Goal: Information Seeking & Learning: Learn about a topic

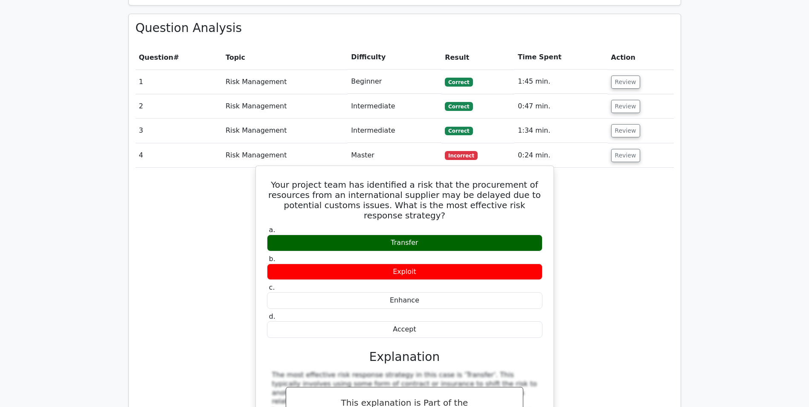
scroll to position [640, 0]
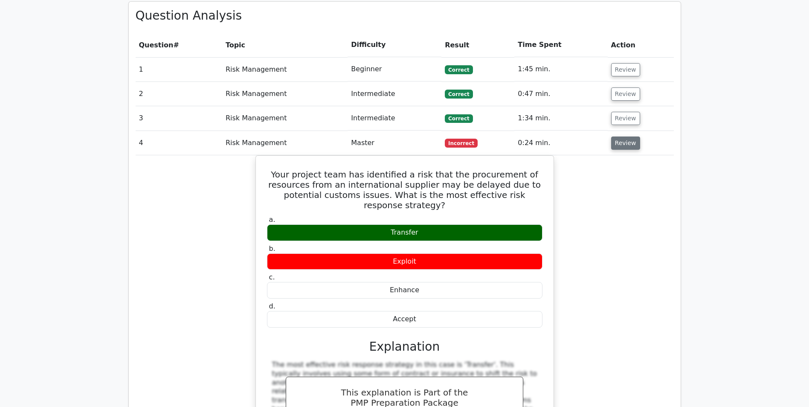
click at [631, 136] on button "Review" at bounding box center [625, 142] width 29 height 13
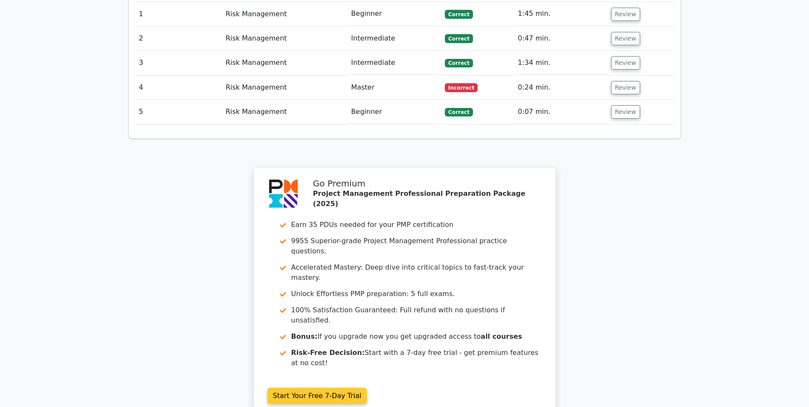
scroll to position [797, 0]
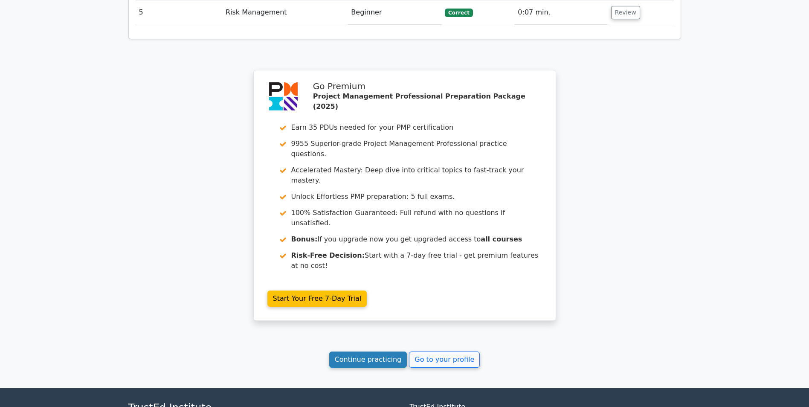
click at [366, 351] on link "Continue practicing" at bounding box center [368, 359] width 78 height 16
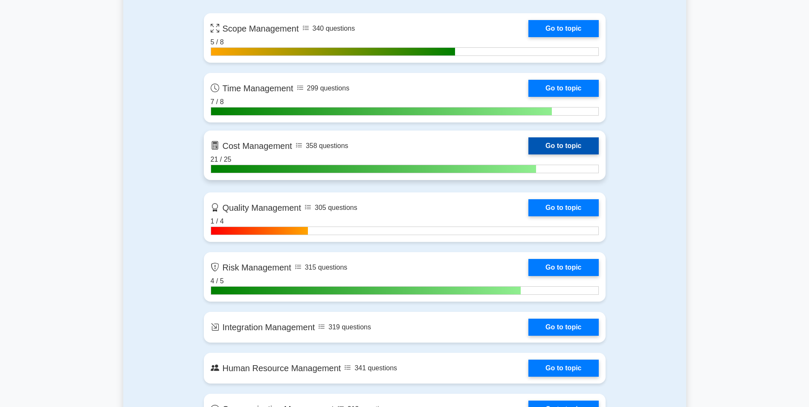
scroll to position [725, 0]
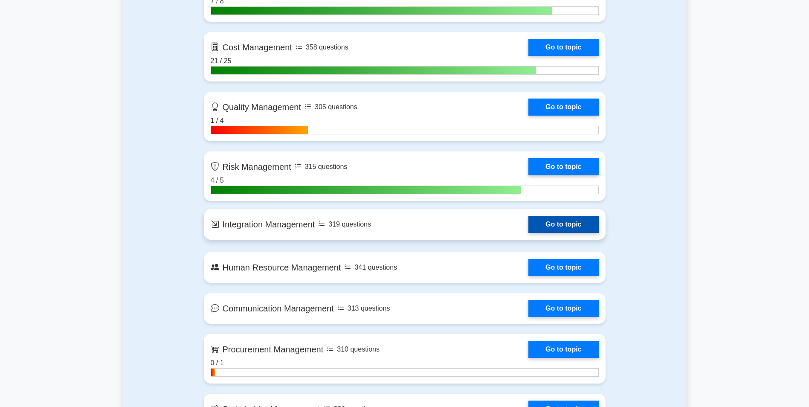
click at [528, 228] on link "Go to topic" at bounding box center [563, 224] width 70 height 17
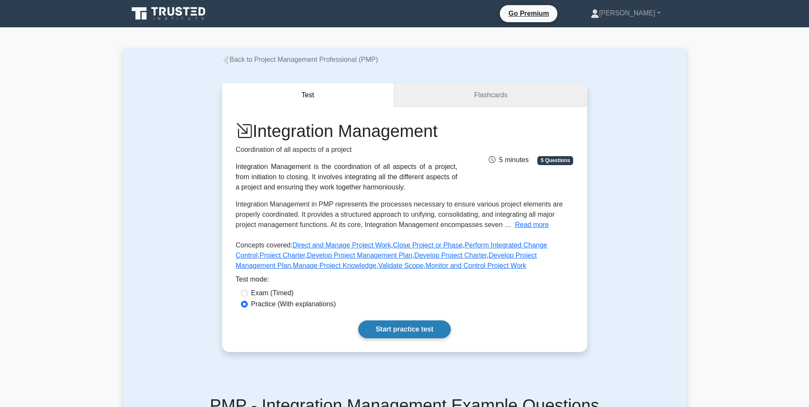
click at [378, 329] on link "Start practice test" at bounding box center [404, 329] width 93 height 18
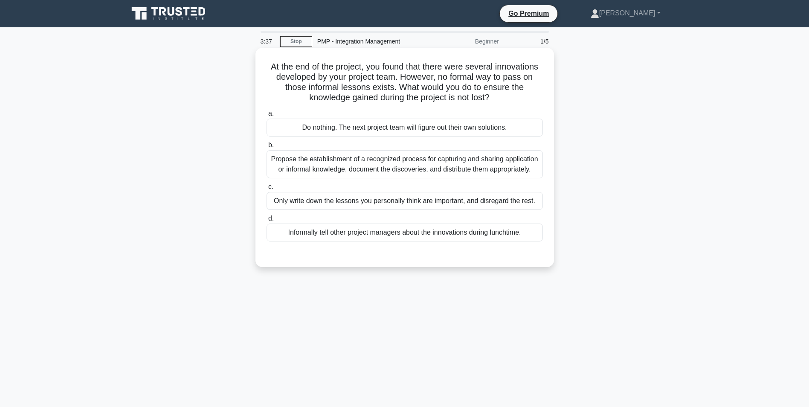
click at [339, 163] on div "Propose the establishment of a recognized process for capturing and sharing app…" at bounding box center [405, 164] width 276 height 28
click at [267, 148] on input "b. Propose the establishment of a recognized process for capturing and sharing …" at bounding box center [267, 145] width 0 height 6
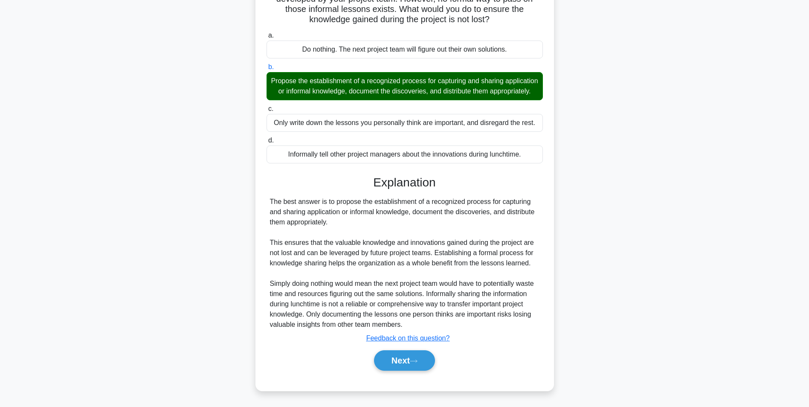
scroll to position [89, 0]
click at [427, 364] on button "Next" at bounding box center [404, 360] width 61 height 20
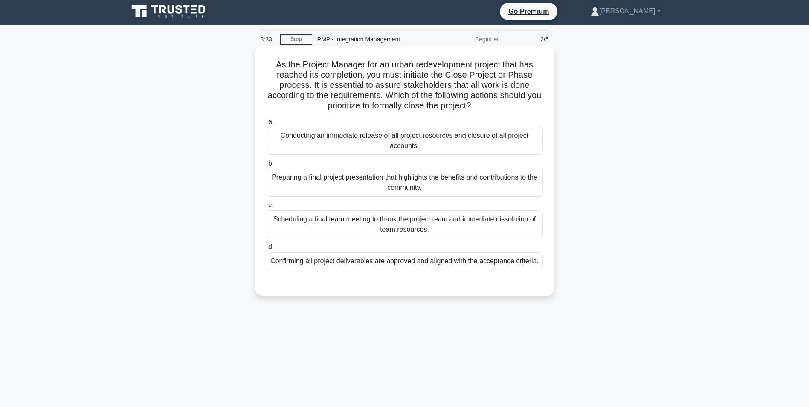
scroll to position [0, 0]
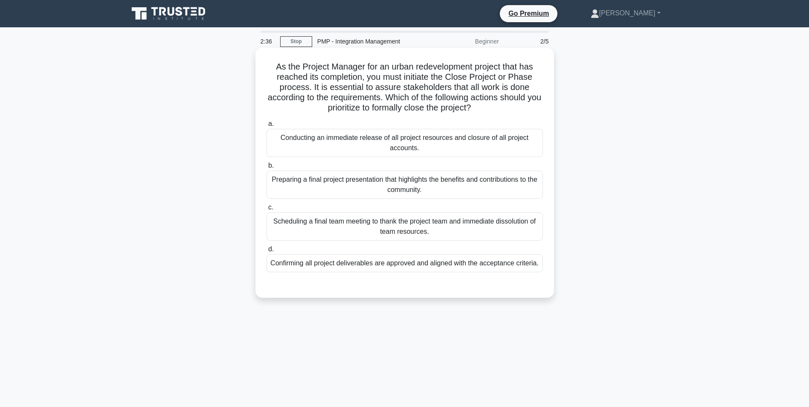
click at [458, 262] on div "Confirming all project deliverables are approved and aligned with the acceptanc…" at bounding box center [405, 263] width 276 height 18
click at [267, 252] on input "d. Confirming all project deliverables are approved and aligned with the accept…" at bounding box center [267, 250] width 0 height 6
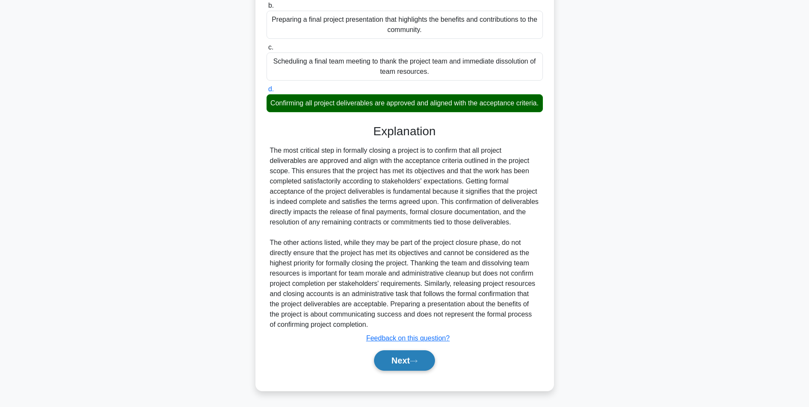
click at [391, 366] on button "Next" at bounding box center [404, 360] width 61 height 20
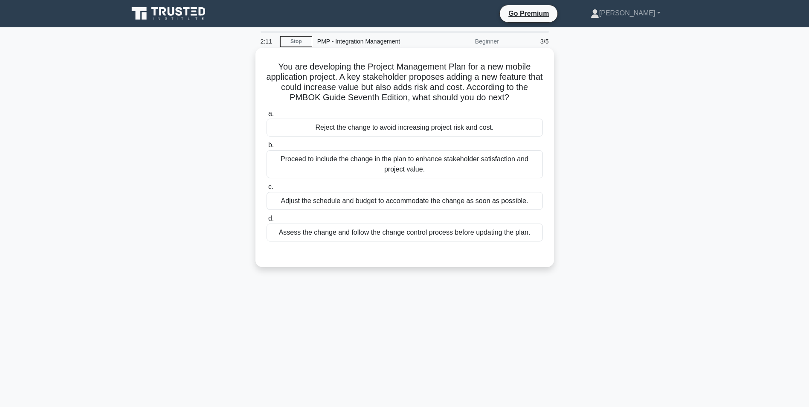
click at [393, 235] on div "Assess the change and follow the change control process before updating the pla…" at bounding box center [405, 232] width 276 height 18
click at [267, 221] on input "d. Assess the change and follow the change control process before updating the …" at bounding box center [267, 219] width 0 height 6
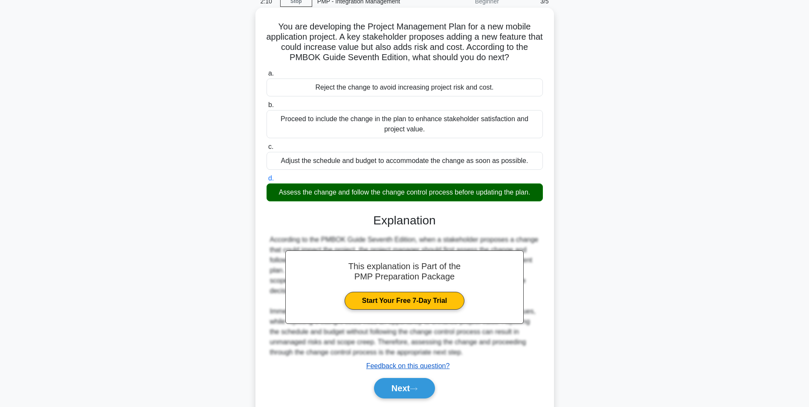
scroll to position [68, 0]
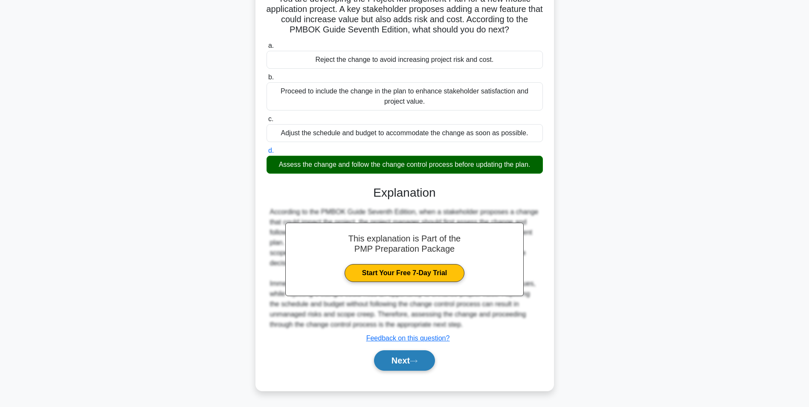
click at [409, 360] on button "Next" at bounding box center [404, 360] width 61 height 20
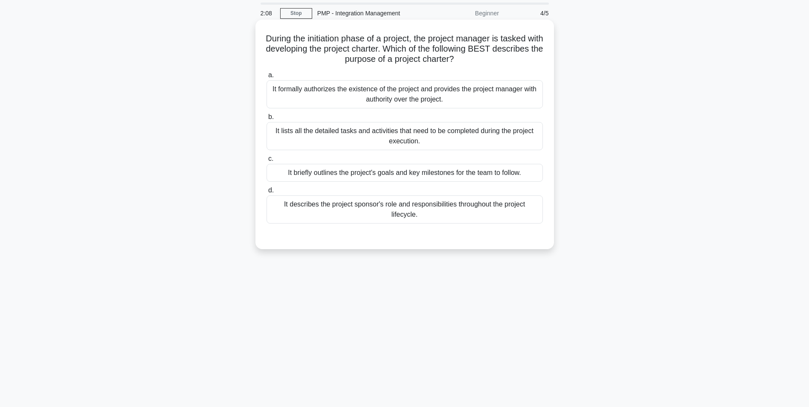
scroll to position [0, 0]
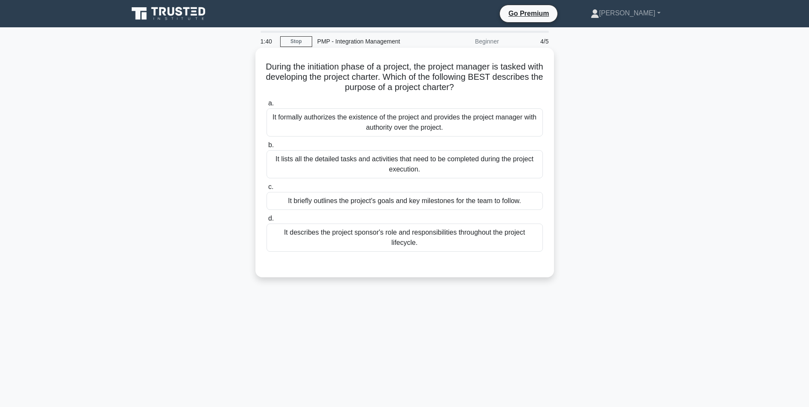
click at [404, 121] on div "It formally authorizes the existence of the project and provides the project ma…" at bounding box center [405, 122] width 276 height 28
click at [267, 106] on input "a. It formally authorizes the existence of the project and provides the project…" at bounding box center [267, 104] width 0 height 6
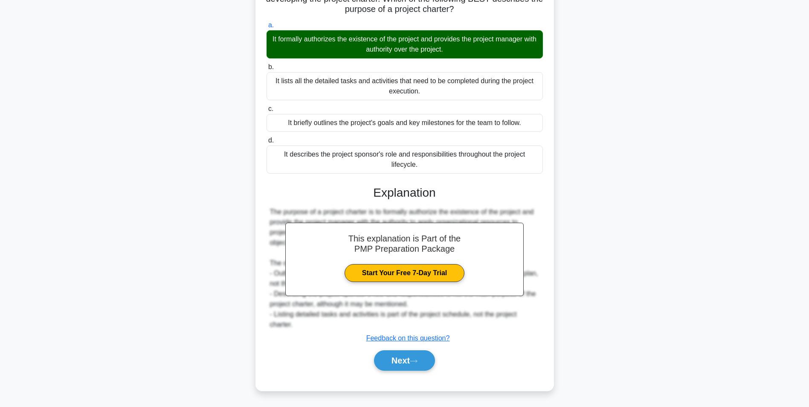
scroll to position [78, 0]
click at [418, 362] on icon at bounding box center [414, 361] width 8 height 5
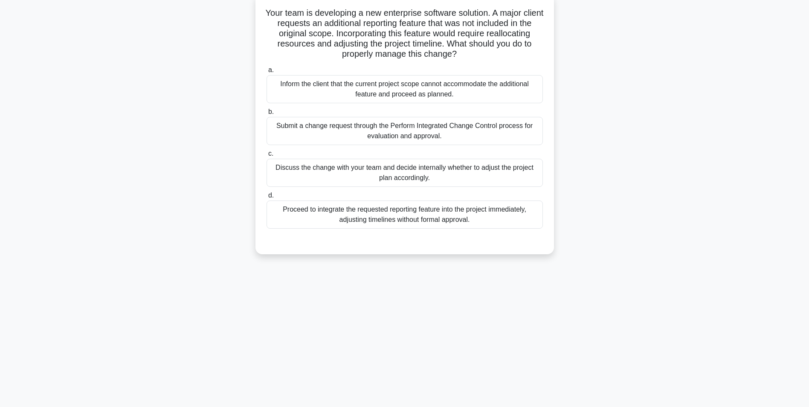
scroll to position [0, 0]
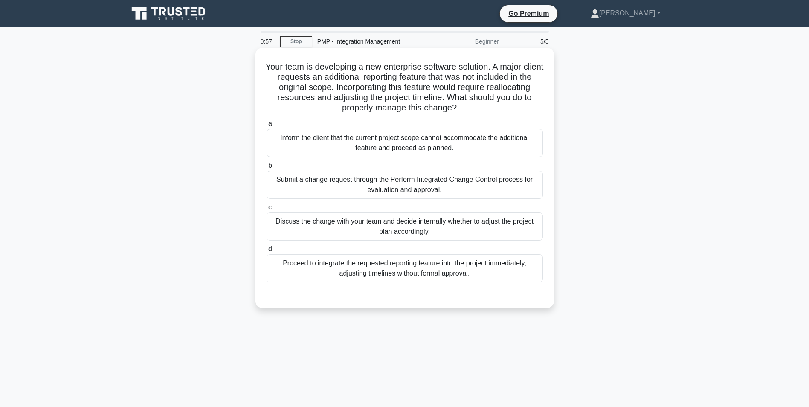
click at [415, 190] on div "Submit a change request through the Perform Integrated Change Control process f…" at bounding box center [405, 185] width 276 height 28
click at [267, 168] on input "b. Submit a change request through the Perform Integrated Change Control proces…" at bounding box center [267, 166] width 0 height 6
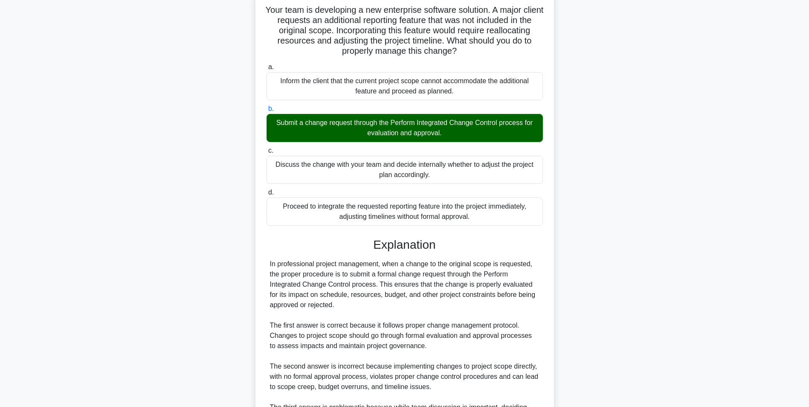
scroll to position [171, 0]
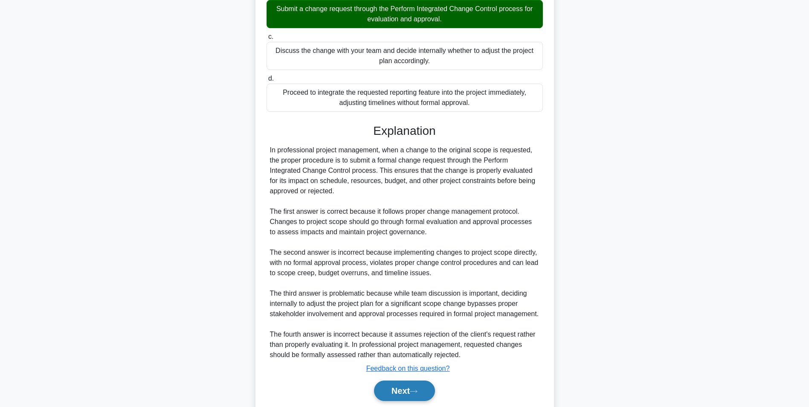
click at [410, 388] on button "Next" at bounding box center [404, 390] width 61 height 20
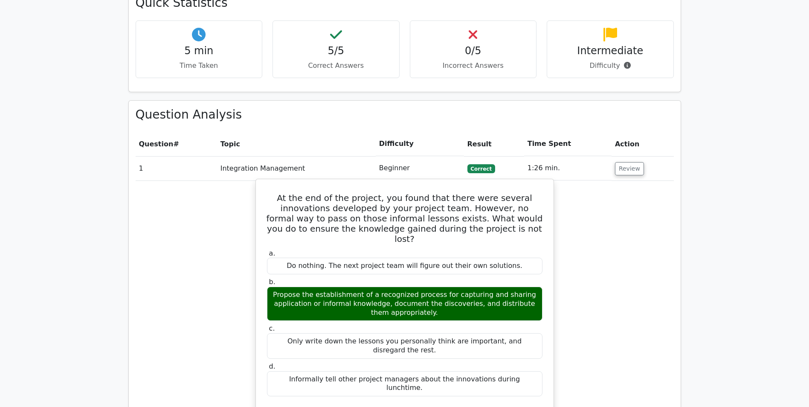
scroll to position [554, 0]
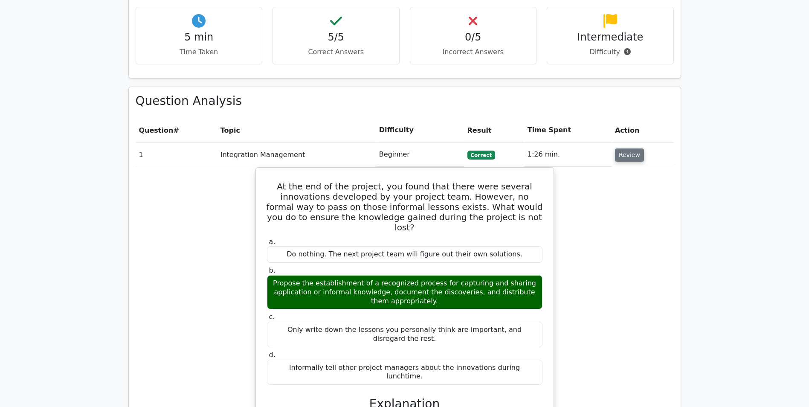
click at [626, 148] on button "Review" at bounding box center [629, 154] width 29 height 13
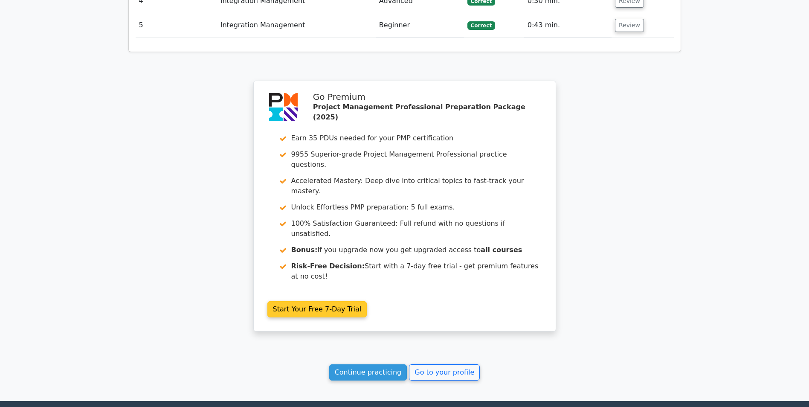
scroll to position [797, 0]
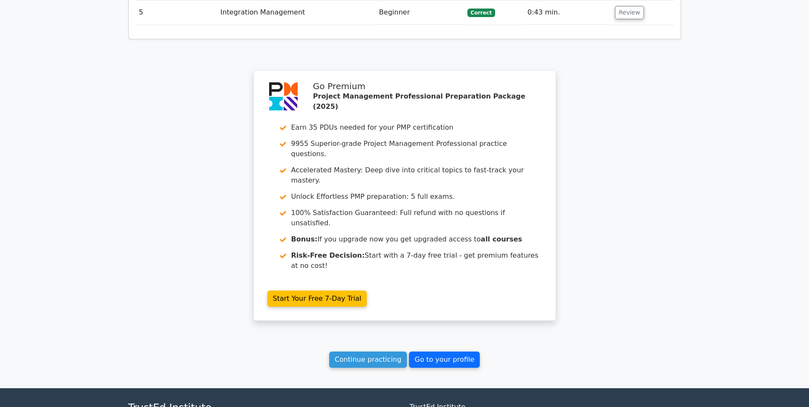
click at [424, 351] on link "Go to your profile" at bounding box center [444, 359] width 71 height 16
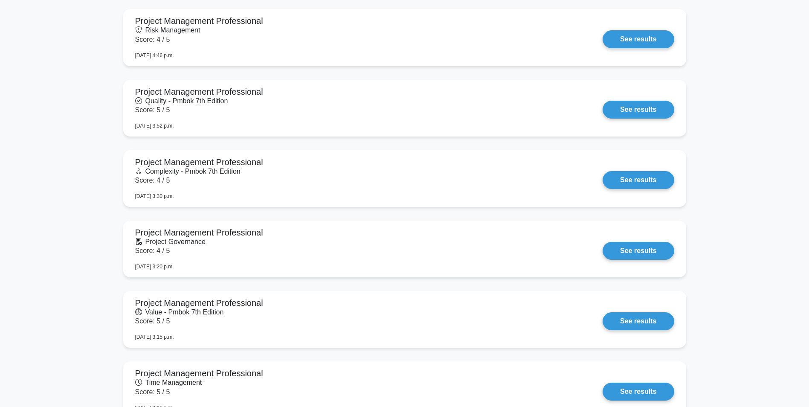
scroll to position [1024, 0]
